Goal: Task Accomplishment & Management: Manage account settings

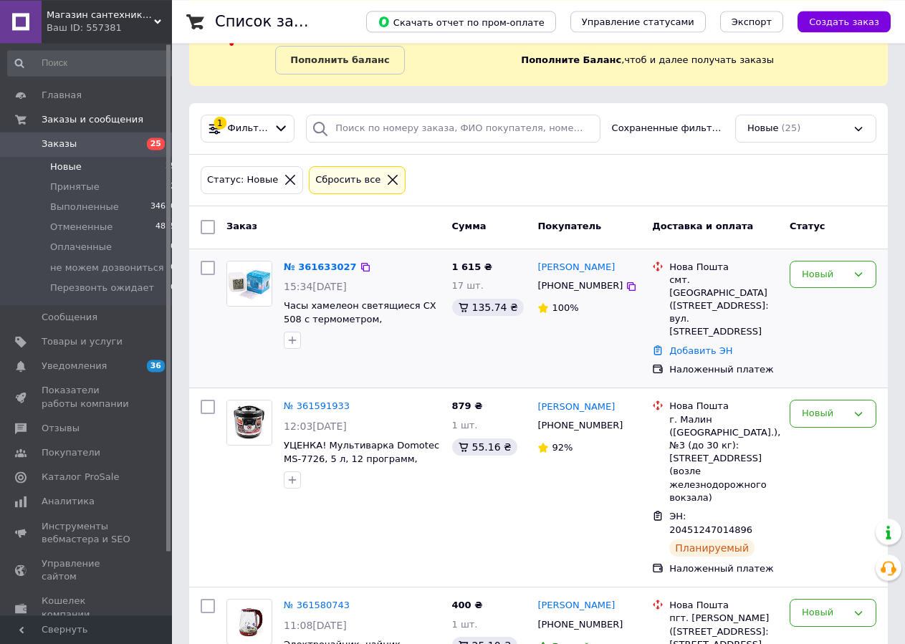
scroll to position [146, 0]
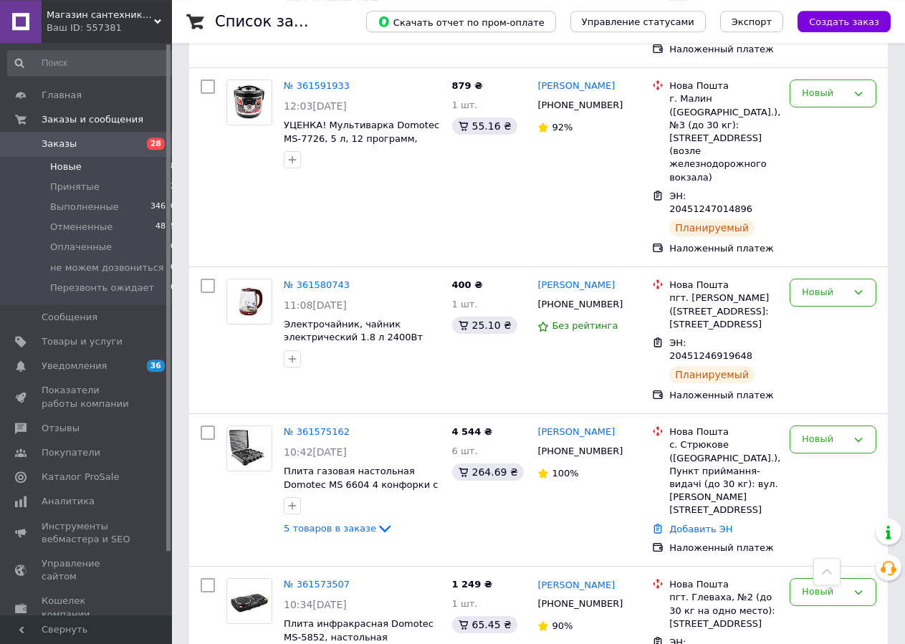
scroll to position [877, 0]
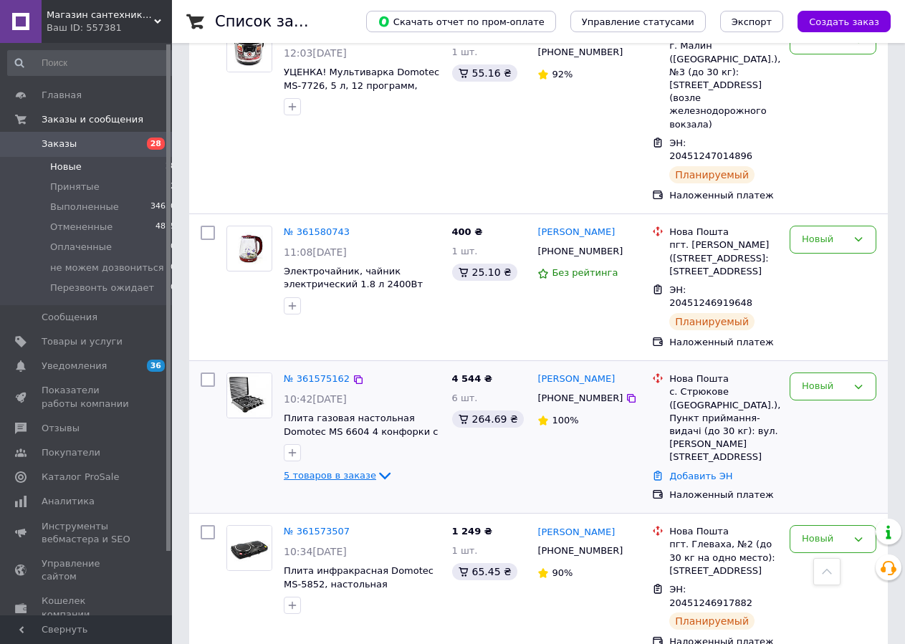
click at [376, 467] on icon at bounding box center [384, 475] width 17 height 17
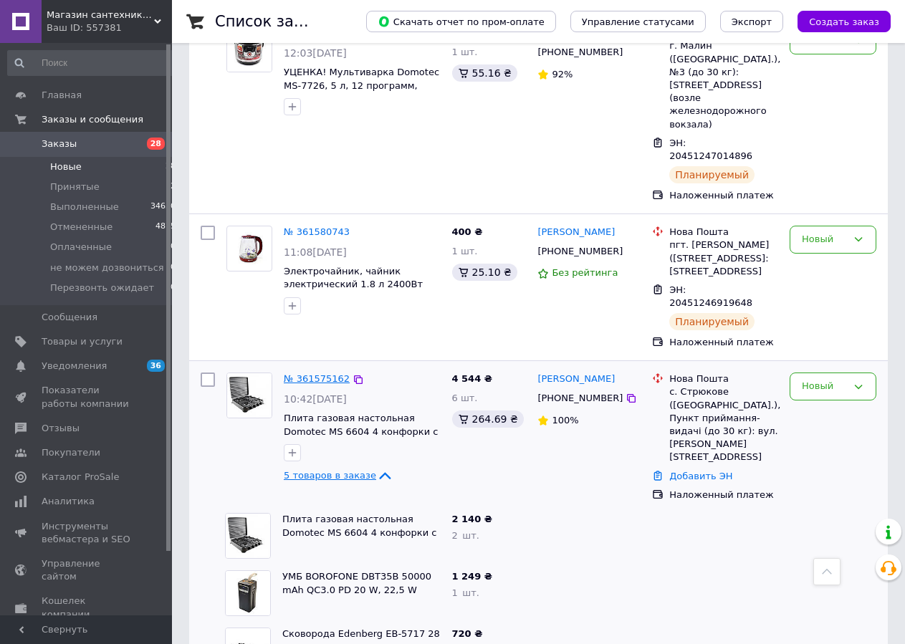
click at [323, 373] on link "№ 361575162" at bounding box center [317, 378] width 66 height 11
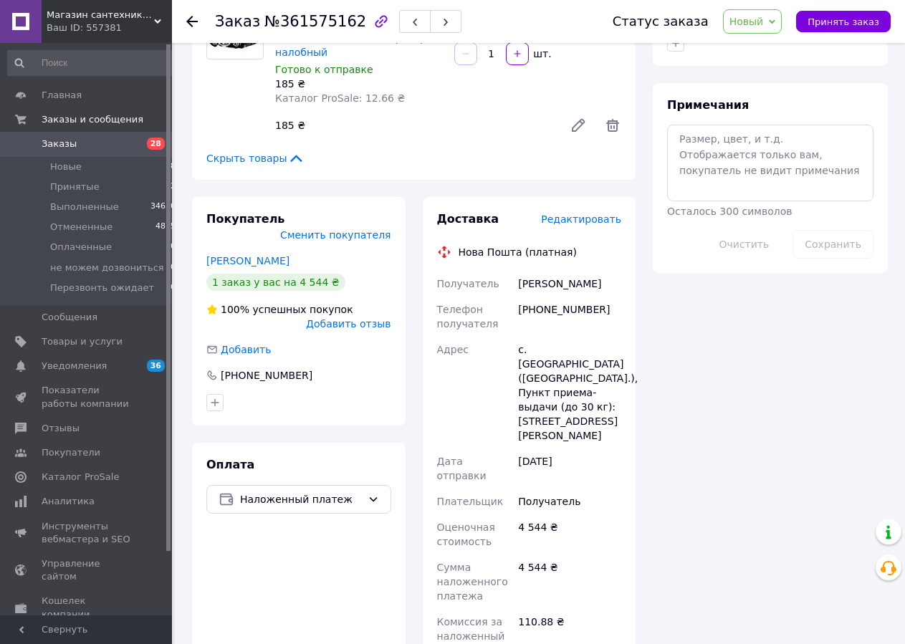
scroll to position [1019, 0]
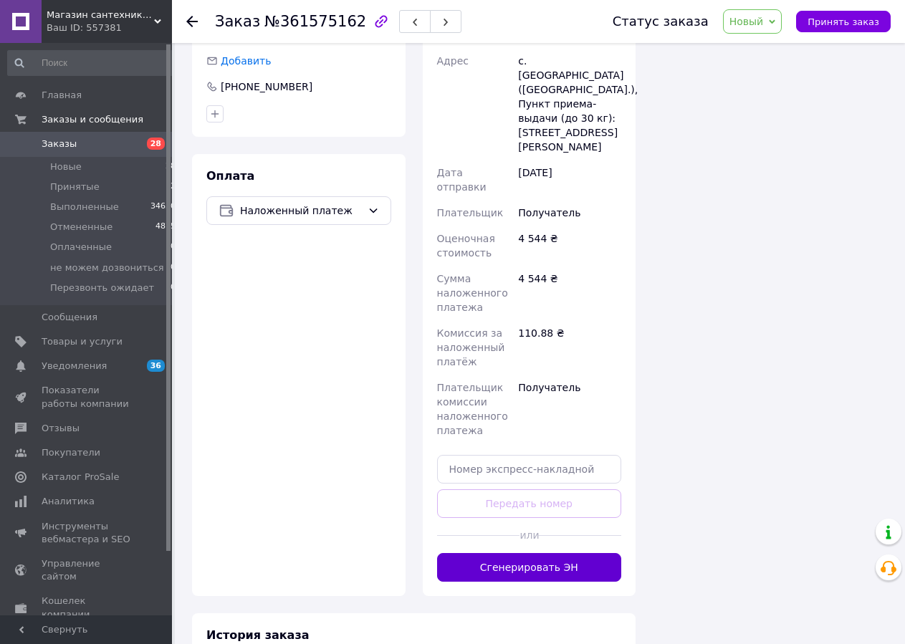
click at [534, 553] on button "Сгенерировать ЭН" at bounding box center [529, 567] width 185 height 29
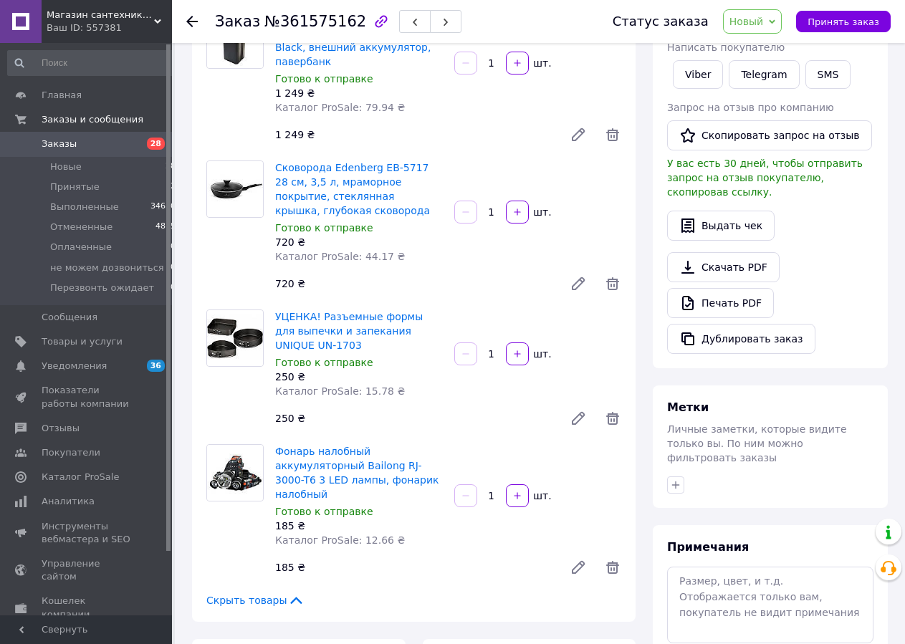
scroll to position [0, 0]
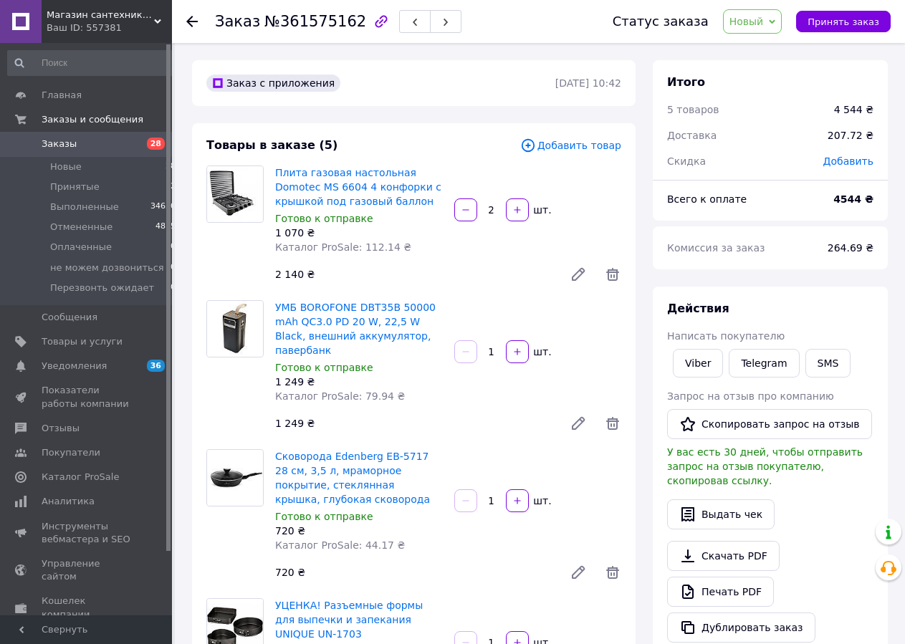
click at [62, 148] on span "Заказы" at bounding box center [59, 144] width 35 height 13
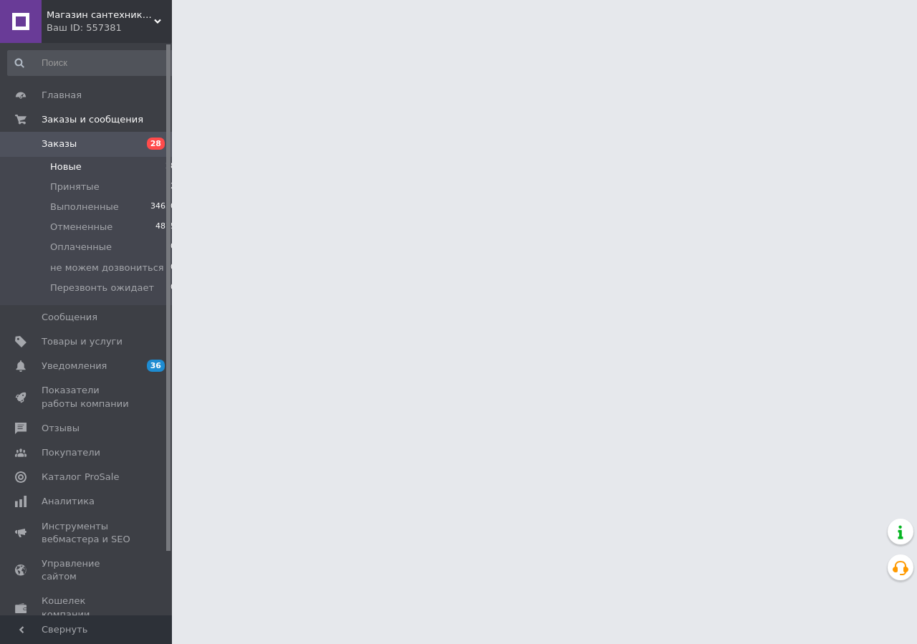
click at [77, 165] on span "Новые" at bounding box center [66, 166] width 32 height 13
click at [97, 168] on li "Новые 28" at bounding box center [92, 167] width 184 height 20
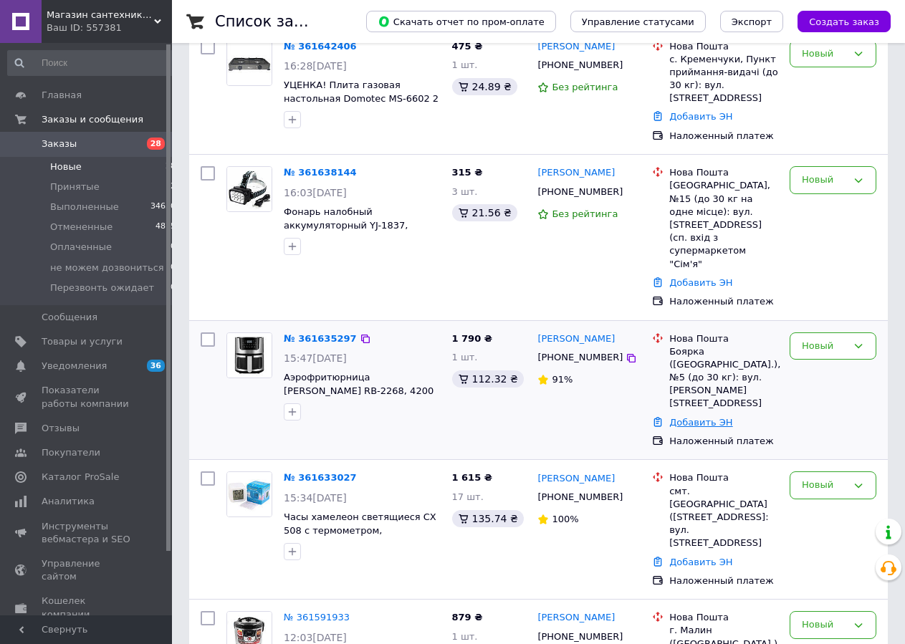
scroll to position [438, 0]
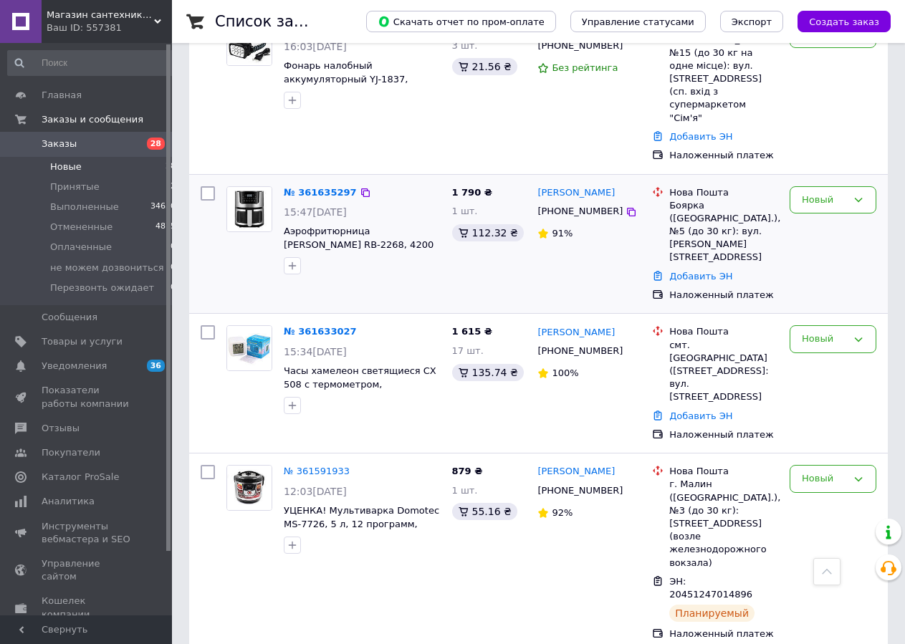
click at [331, 185] on div "№ 361635297" at bounding box center [320, 193] width 76 height 16
click at [331, 187] on link "№ 361635297" at bounding box center [320, 192] width 73 height 11
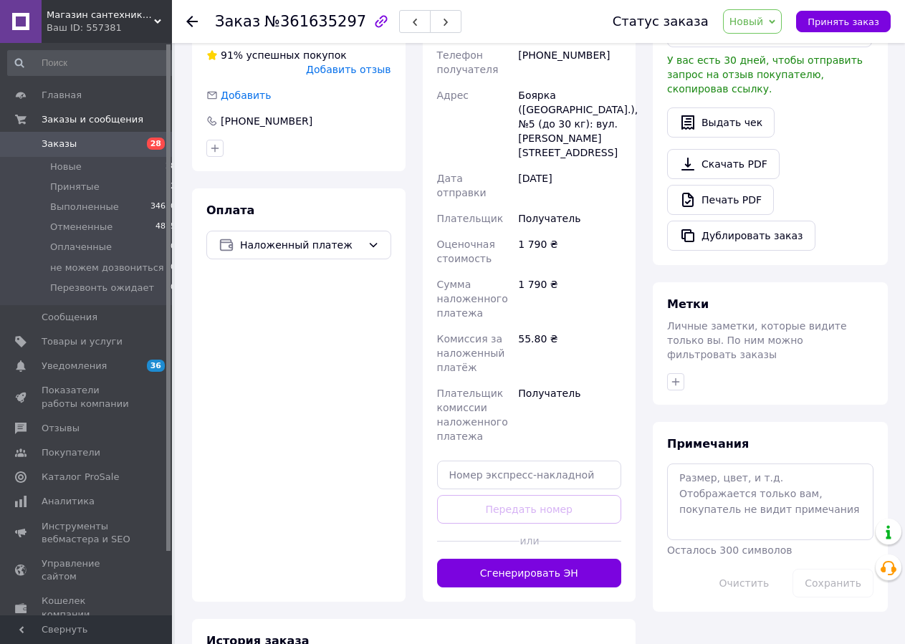
scroll to position [412, 0]
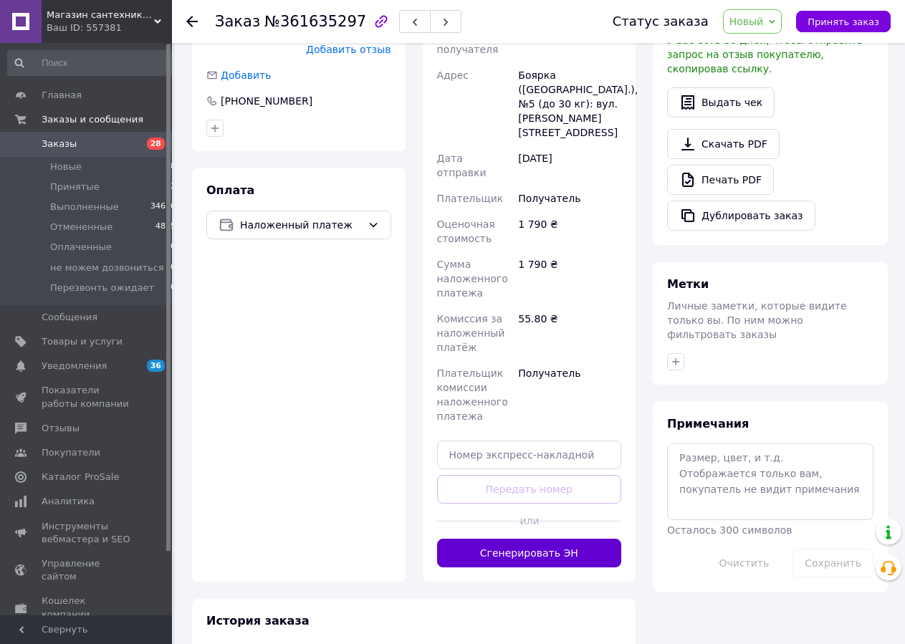
click at [534, 539] on button "Сгенерировать ЭН" at bounding box center [529, 553] width 185 height 29
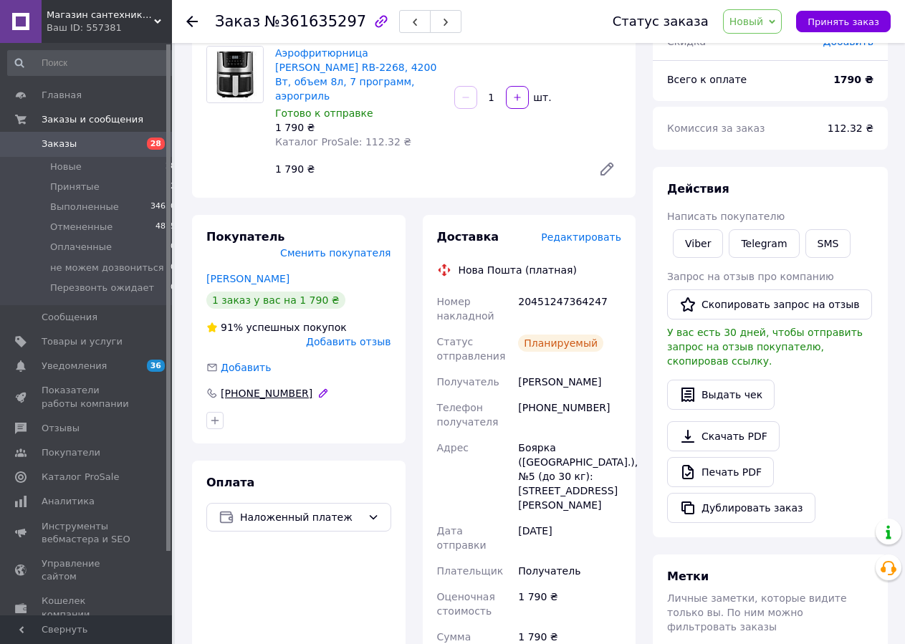
scroll to position [0, 0]
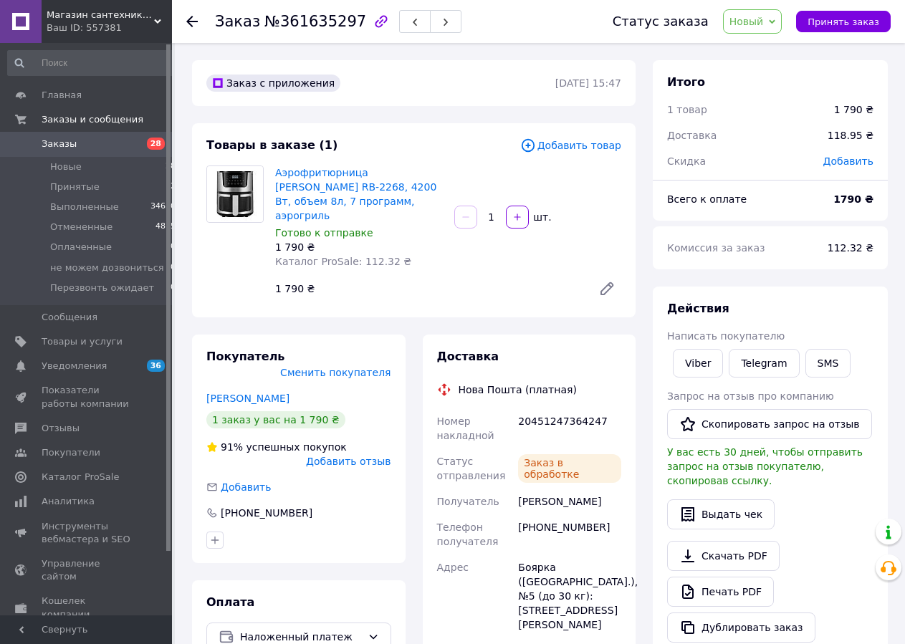
click at [71, 142] on span "Заказы" at bounding box center [59, 144] width 35 height 13
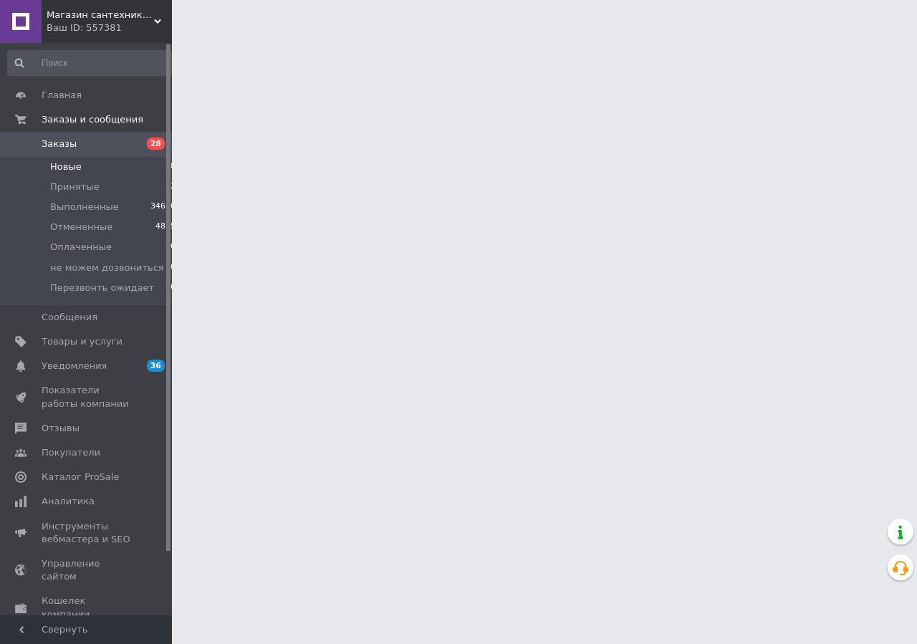
click at [74, 159] on li "Новые 28" at bounding box center [92, 167] width 184 height 20
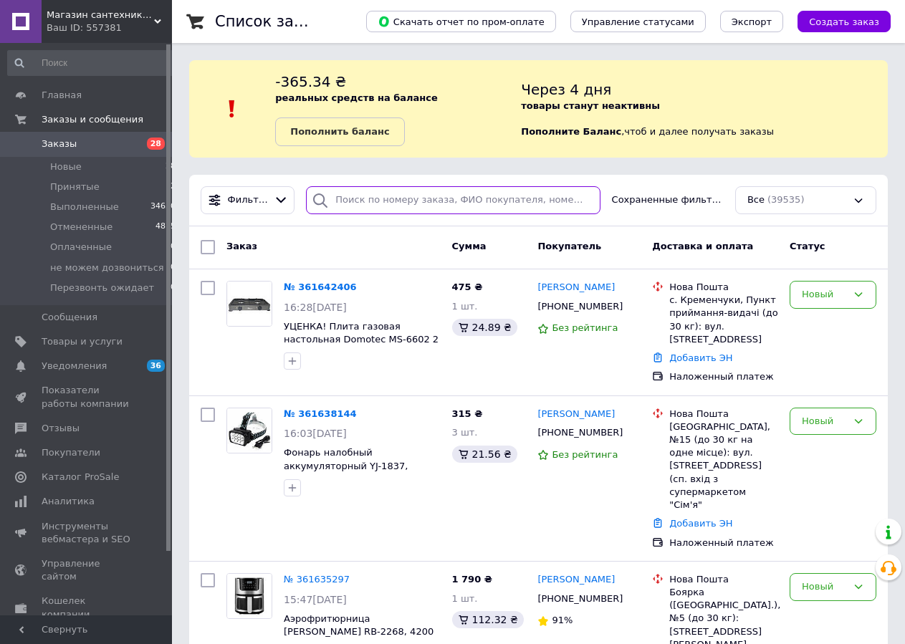
click at [503, 208] on input "search" at bounding box center [453, 200] width 294 height 28
click at [79, 346] on span "Товары и услуги" at bounding box center [82, 341] width 81 height 13
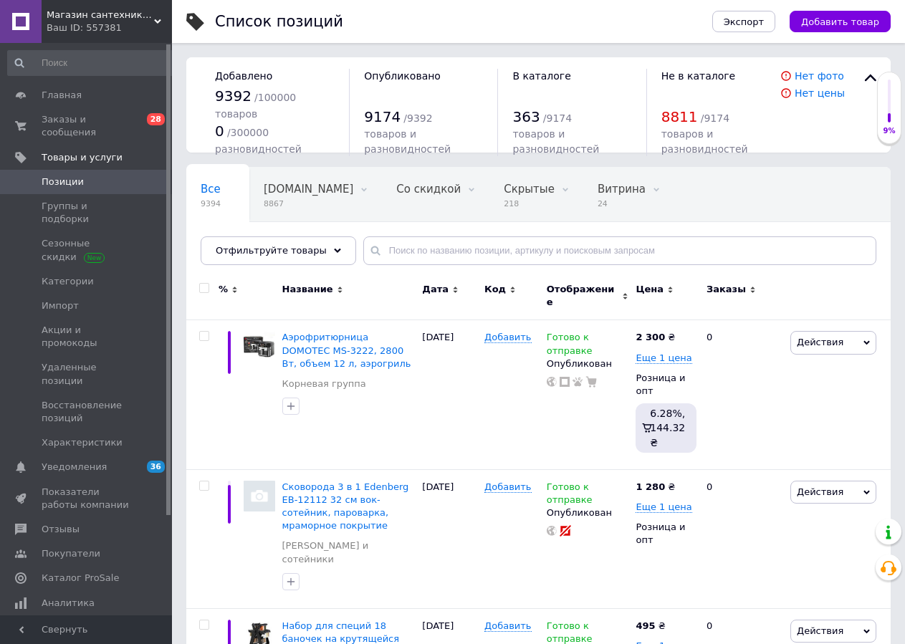
click at [460, 232] on div "Все 9394 Bigl.ua 8867 Удалить Редактировать Со скидкой 0 Удалить Редактировать …" at bounding box center [538, 223] width 704 height 118
click at [458, 254] on input "text" at bounding box center [619, 250] width 513 height 29
type input "7705"
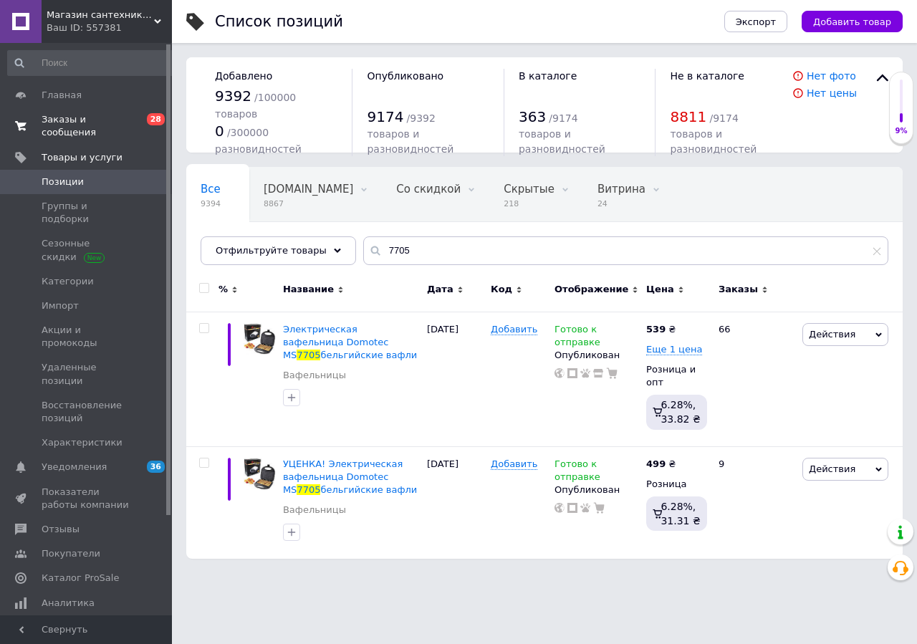
click at [47, 111] on link "Заказы и сообщения 0 28" at bounding box center [92, 125] width 184 height 37
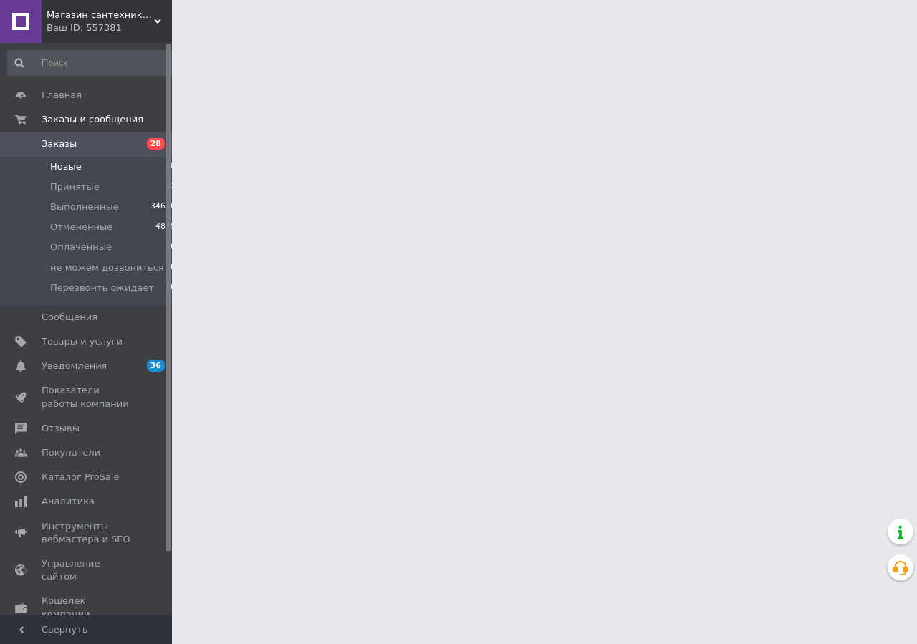
click at [94, 135] on link "Заказы 28" at bounding box center [92, 144] width 184 height 24
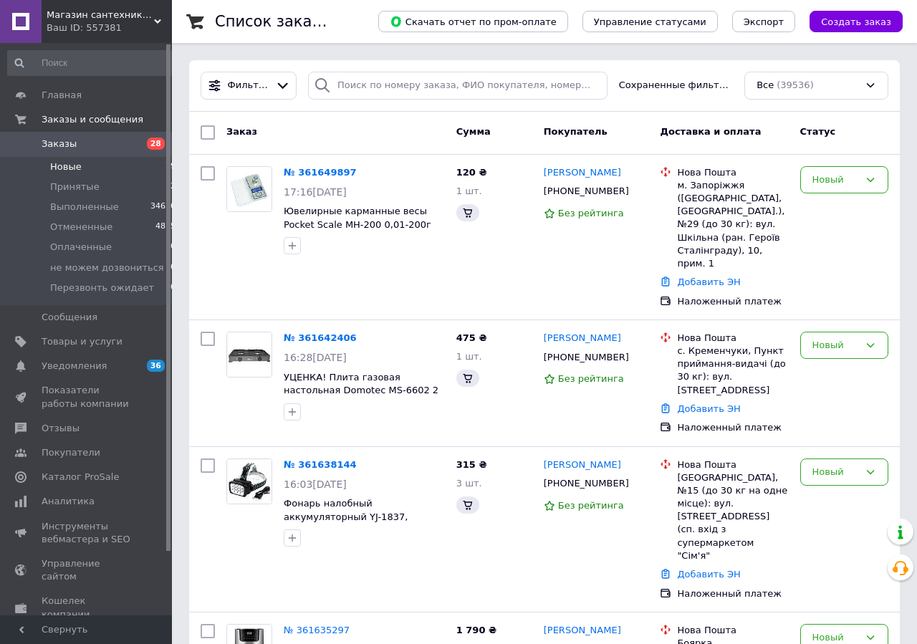
click at [88, 163] on li "Новые 29" at bounding box center [92, 167] width 184 height 20
